Goal: Obtain resource: Download file/media

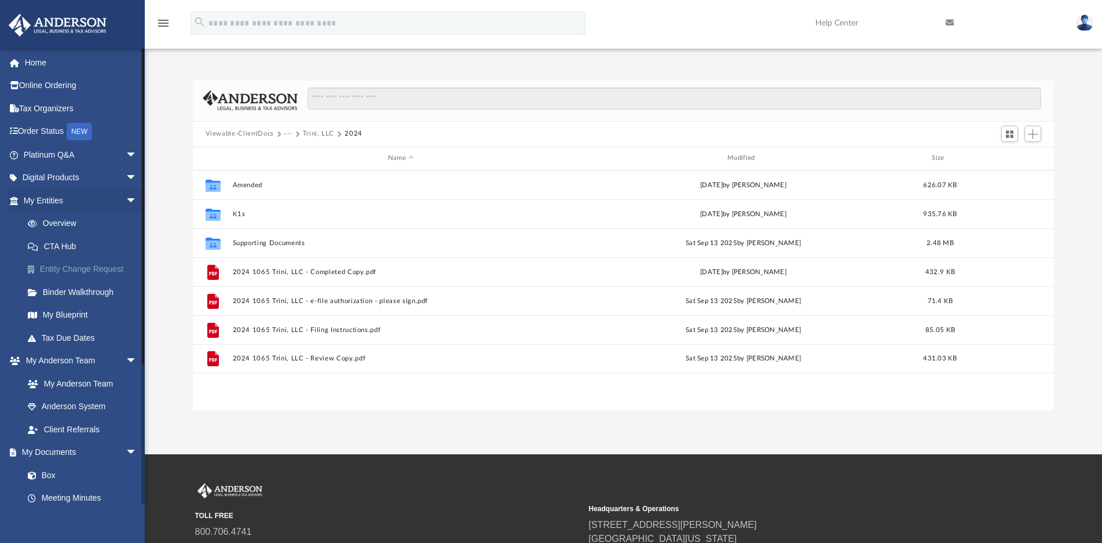
scroll to position [254, 851]
click at [126, 451] on span "arrow_drop_down" at bounding box center [137, 453] width 23 height 24
click at [107, 448] on link "My Documents arrow_drop_up" at bounding box center [81, 452] width 147 height 23
click at [126, 448] on span "arrow_drop_up" at bounding box center [137, 453] width 23 height 24
click at [45, 473] on link "Box" at bounding box center [85, 474] width 138 height 23
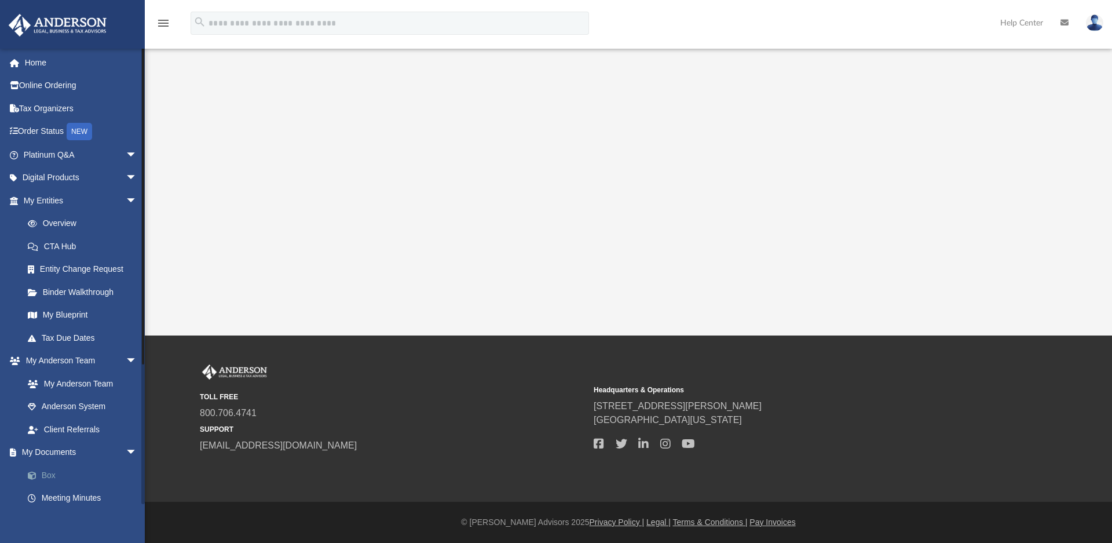
click at [49, 474] on link "Box" at bounding box center [85, 474] width 138 height 23
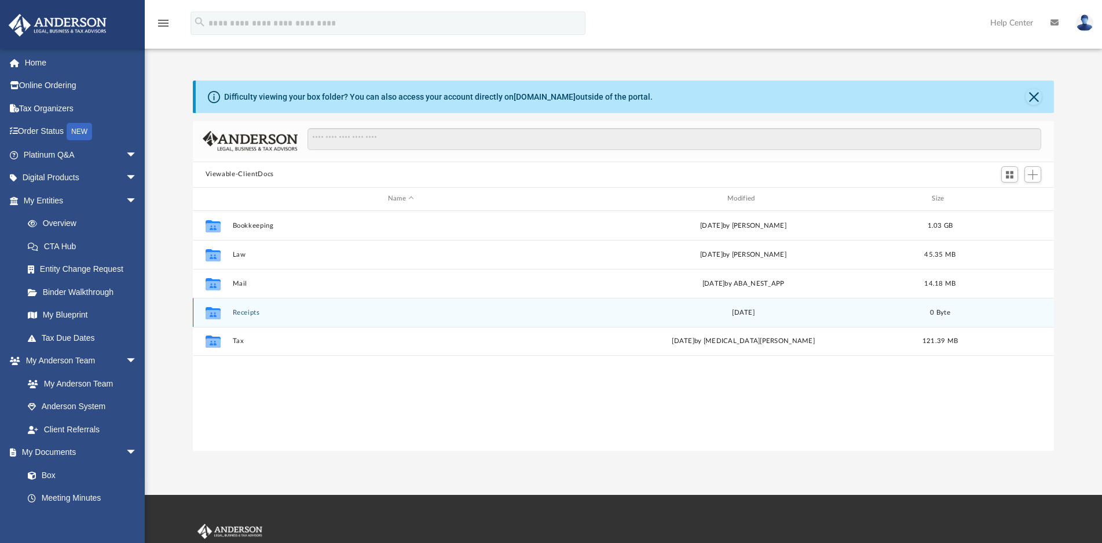
scroll to position [254, 851]
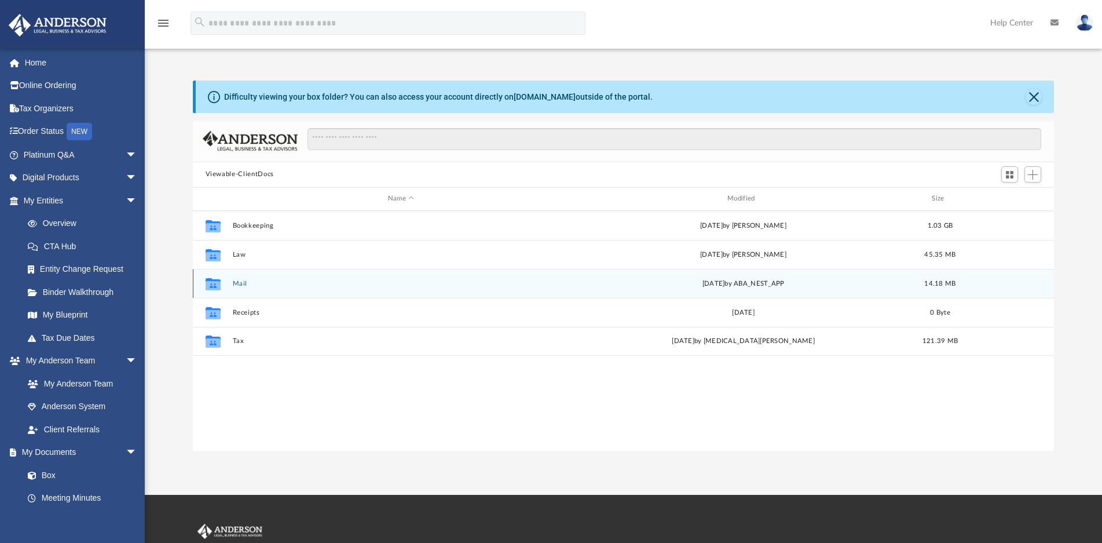
click at [240, 283] on button "Mail" at bounding box center [400, 284] width 337 height 8
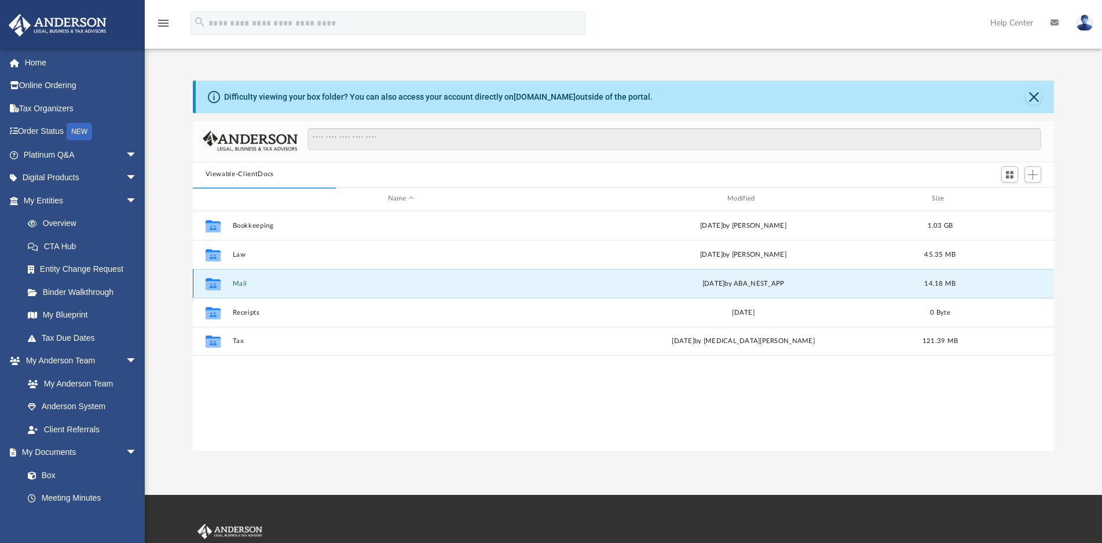
click at [241, 283] on button "Mail" at bounding box center [400, 284] width 337 height 8
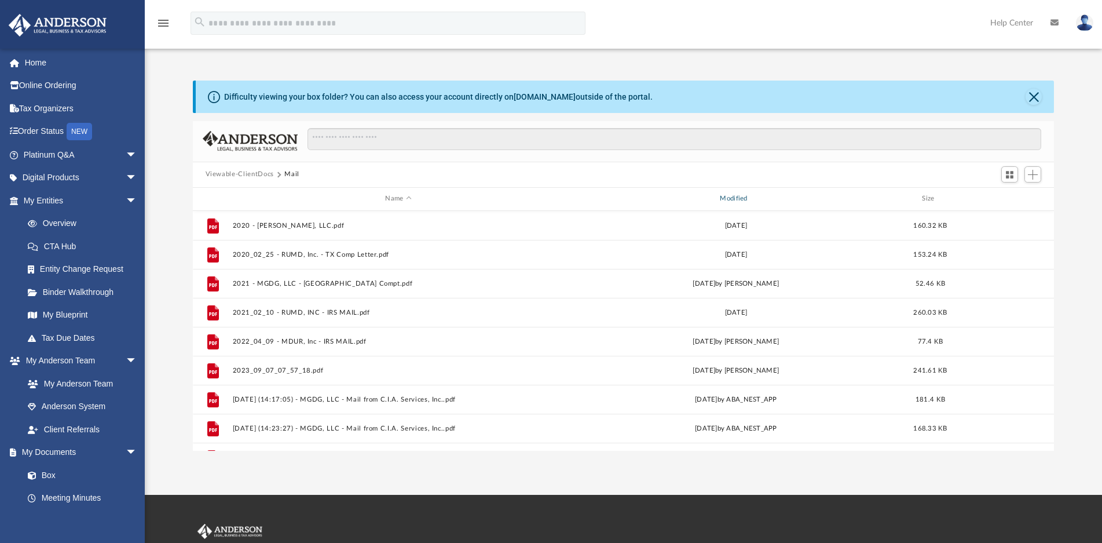
click at [736, 197] on div "Modified" at bounding box center [735, 198] width 332 height 10
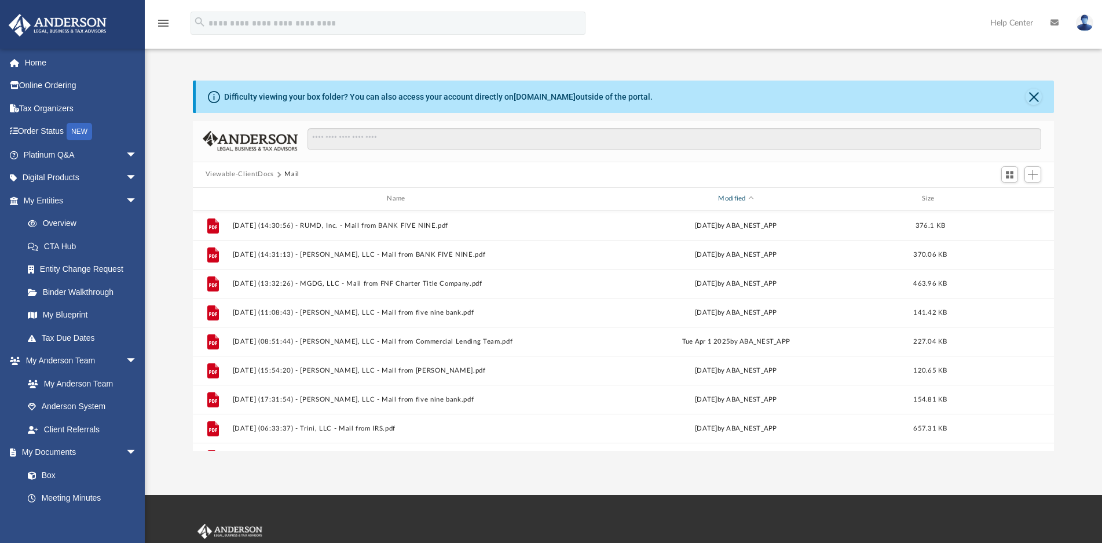
scroll to position [1121, 0]
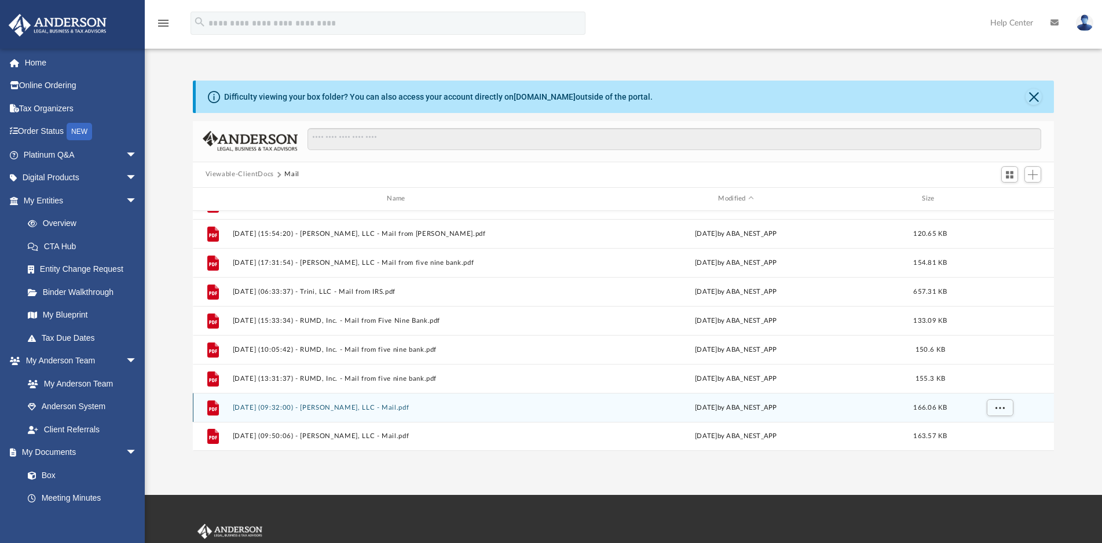
click at [317, 407] on button "2025.09.17 (09:32:00) - Garib Sohan, LLC - Mail.pdf" at bounding box center [398, 408] width 332 height 8
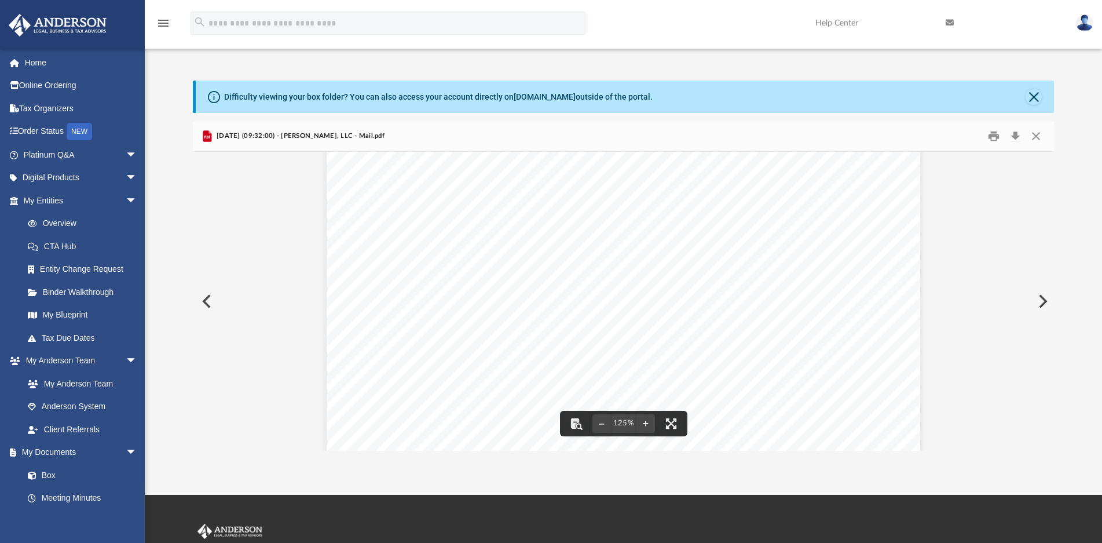
scroll to position [0, 0]
click at [1037, 136] on button "Close" at bounding box center [1036, 136] width 21 height 18
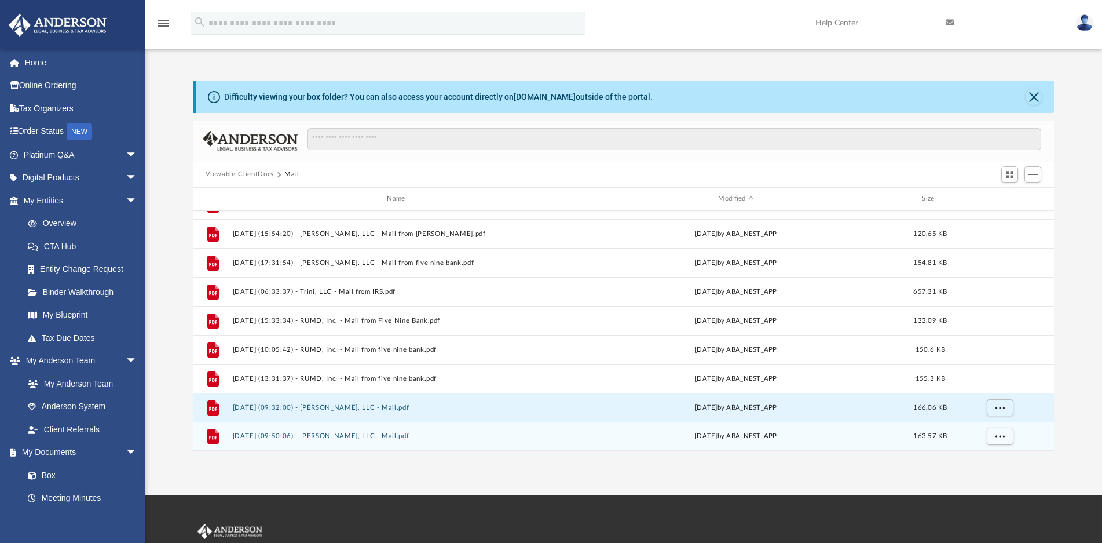
click at [354, 435] on button "2025.09.18 (09:50:06) - Garib Sohan, LLC - Mail.pdf" at bounding box center [398, 436] width 332 height 8
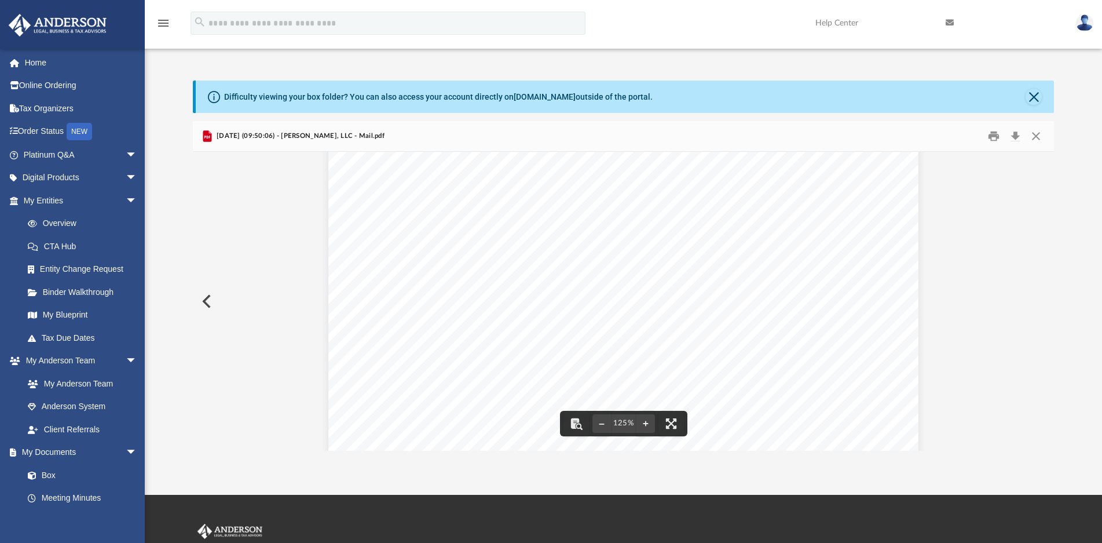
scroll to position [232, 0]
click at [1039, 133] on button "Close" at bounding box center [1036, 136] width 21 height 18
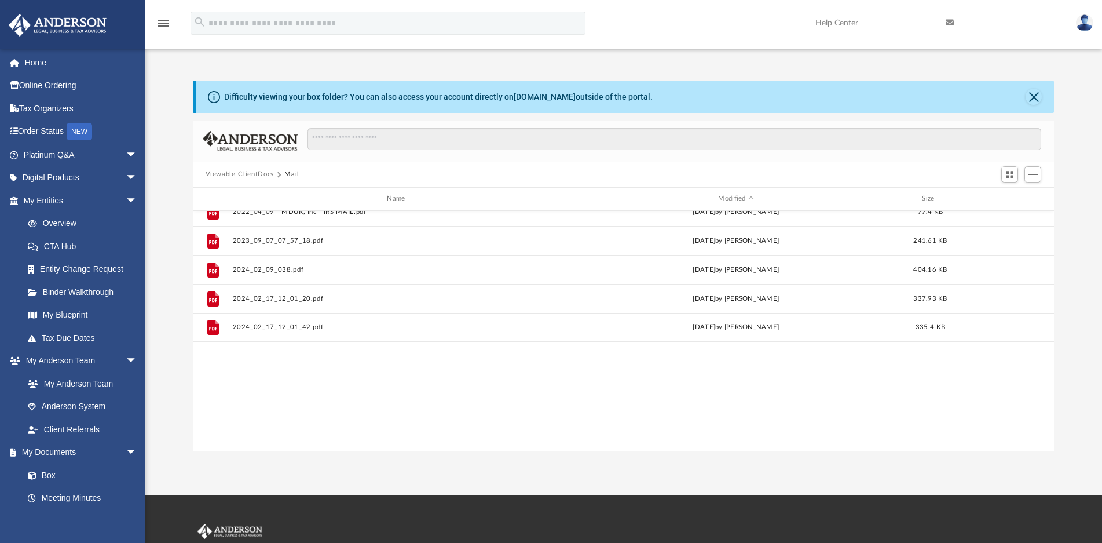
scroll to position [21, 0]
